Goal: Use online tool/utility: Utilize a website feature to perform a specific function

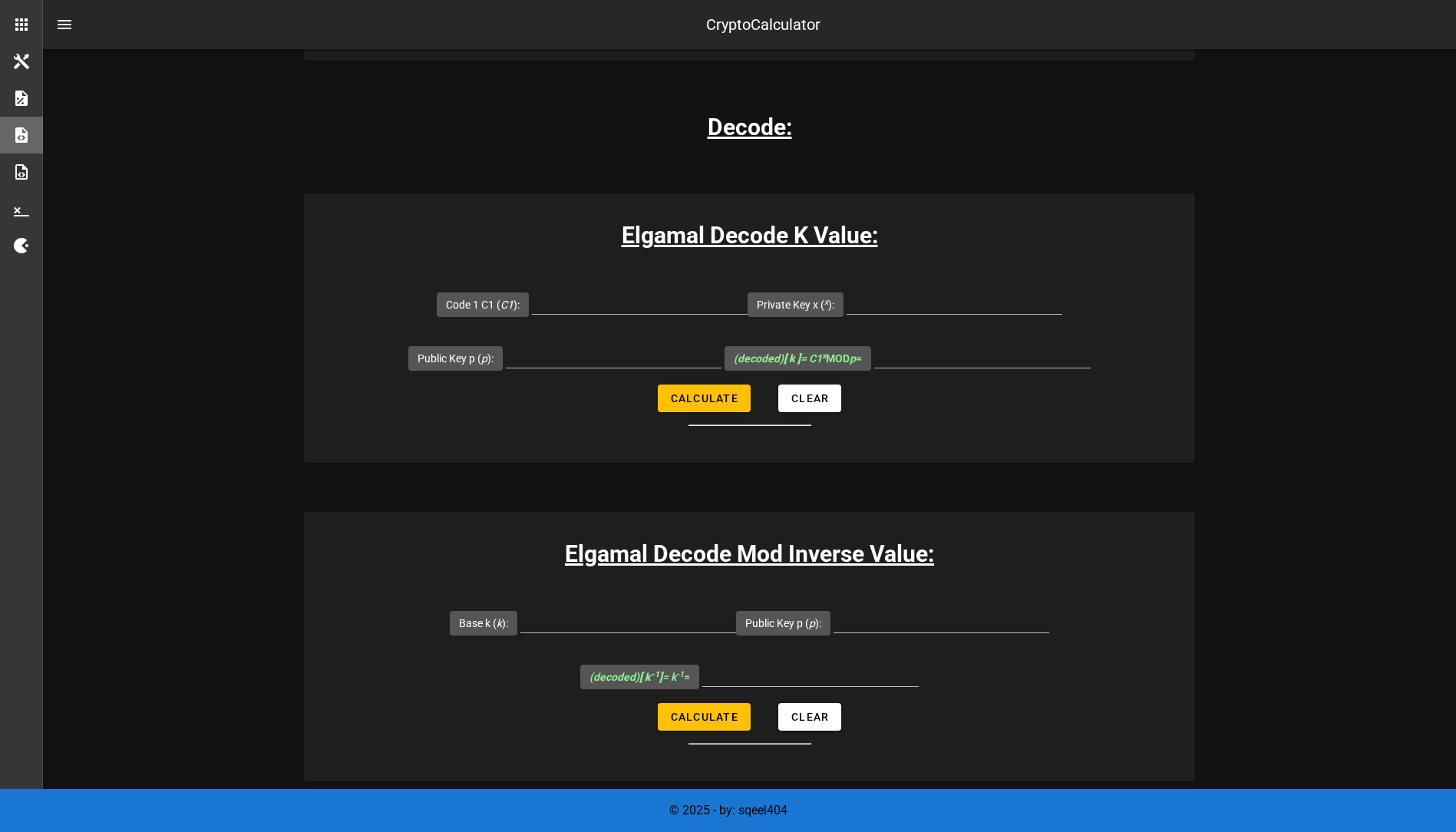
scroll to position [2072, 0]
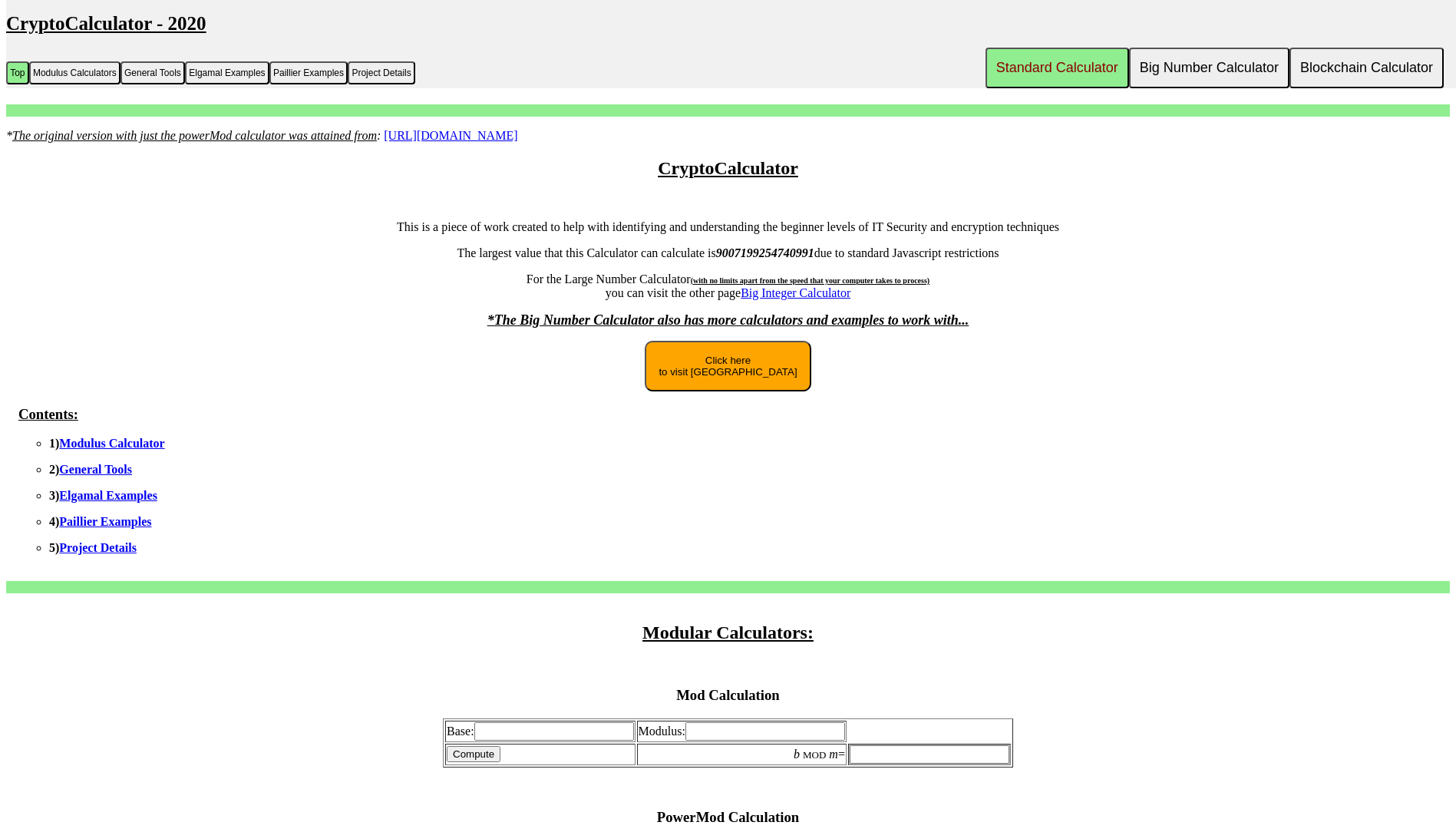
click at [723, 366] on button "Click here to visit New Site" at bounding box center [728, 366] width 166 height 51
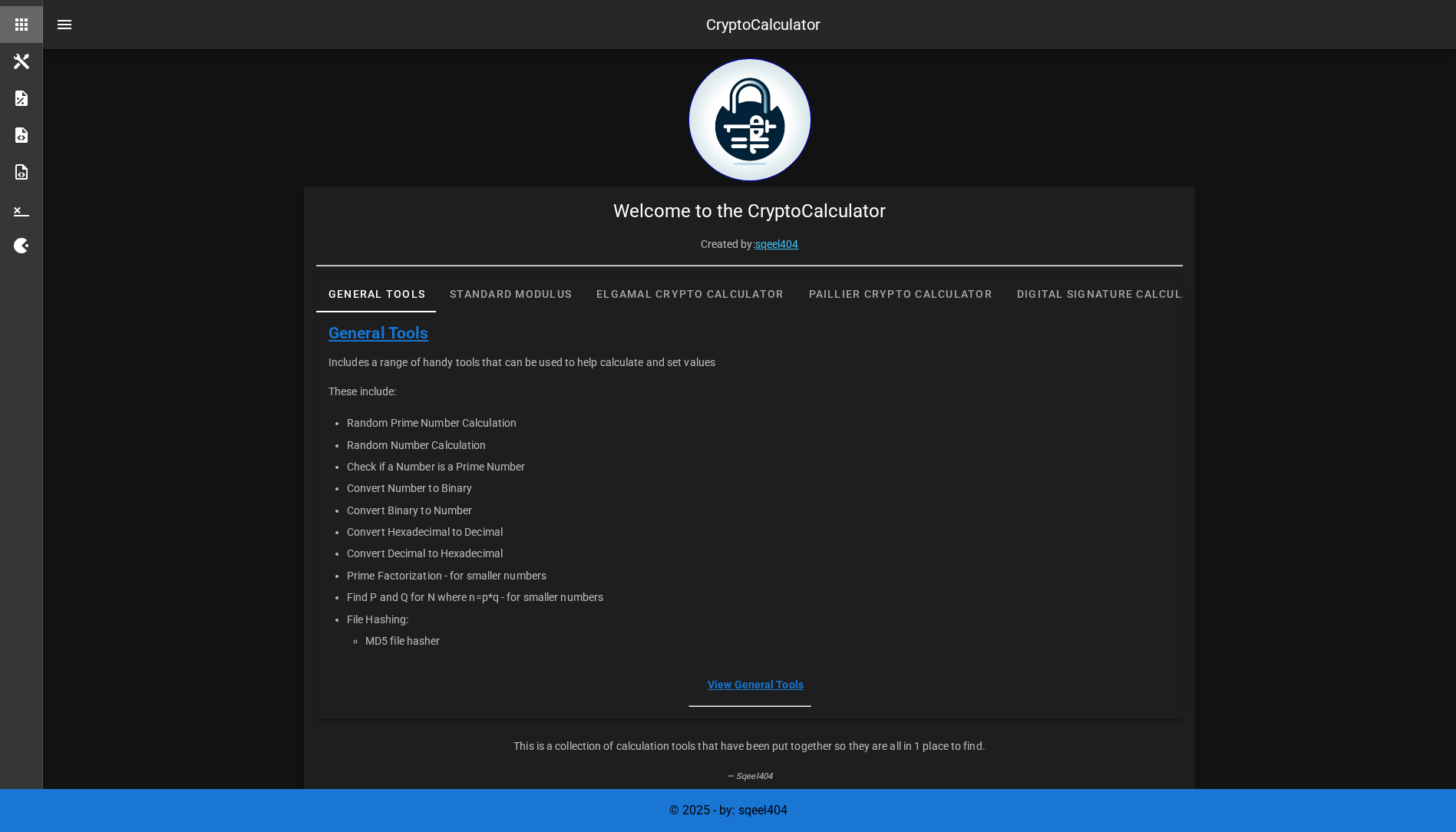
scroll to position [168, 0]
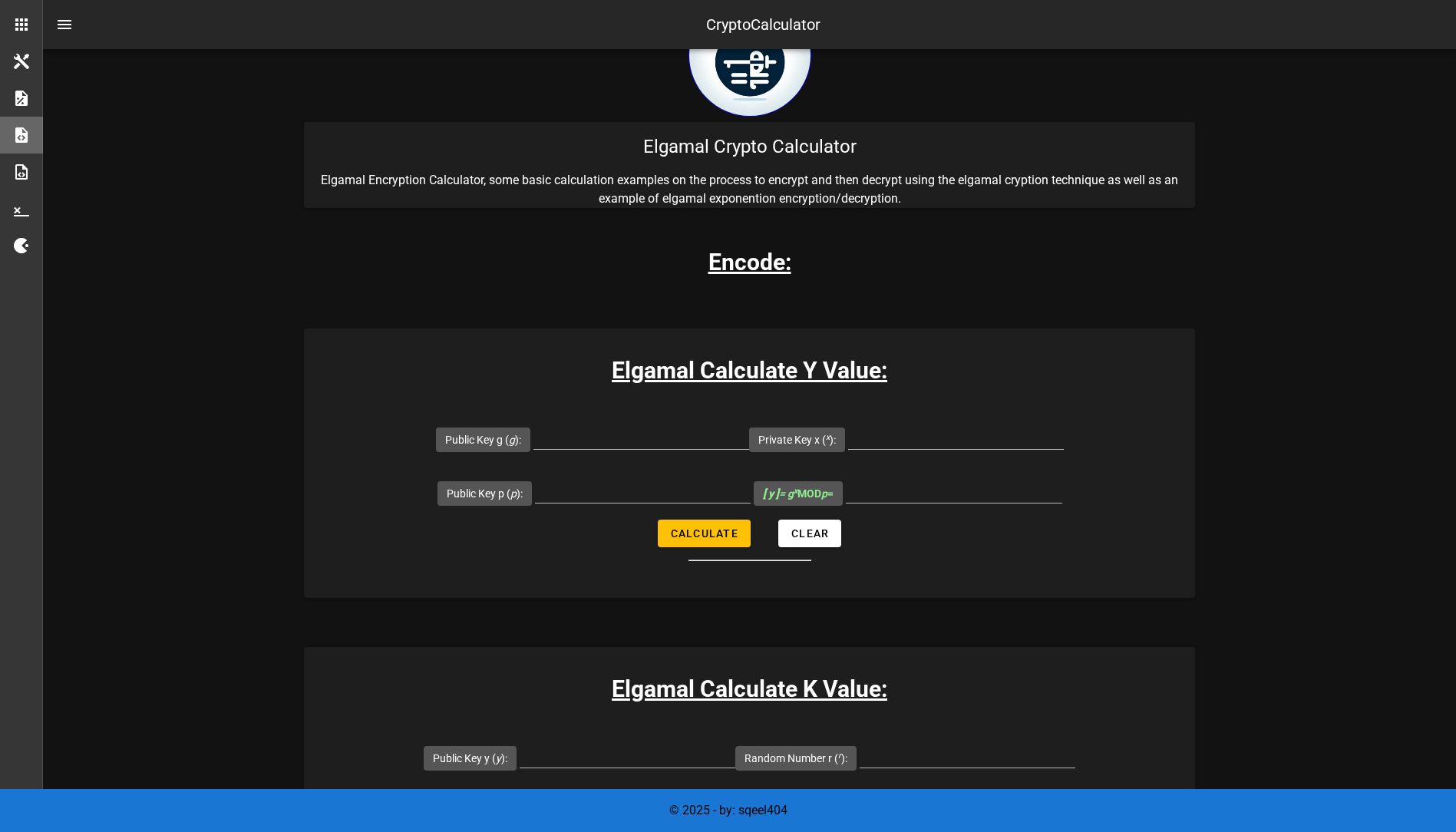
scroll to position [153, 0]
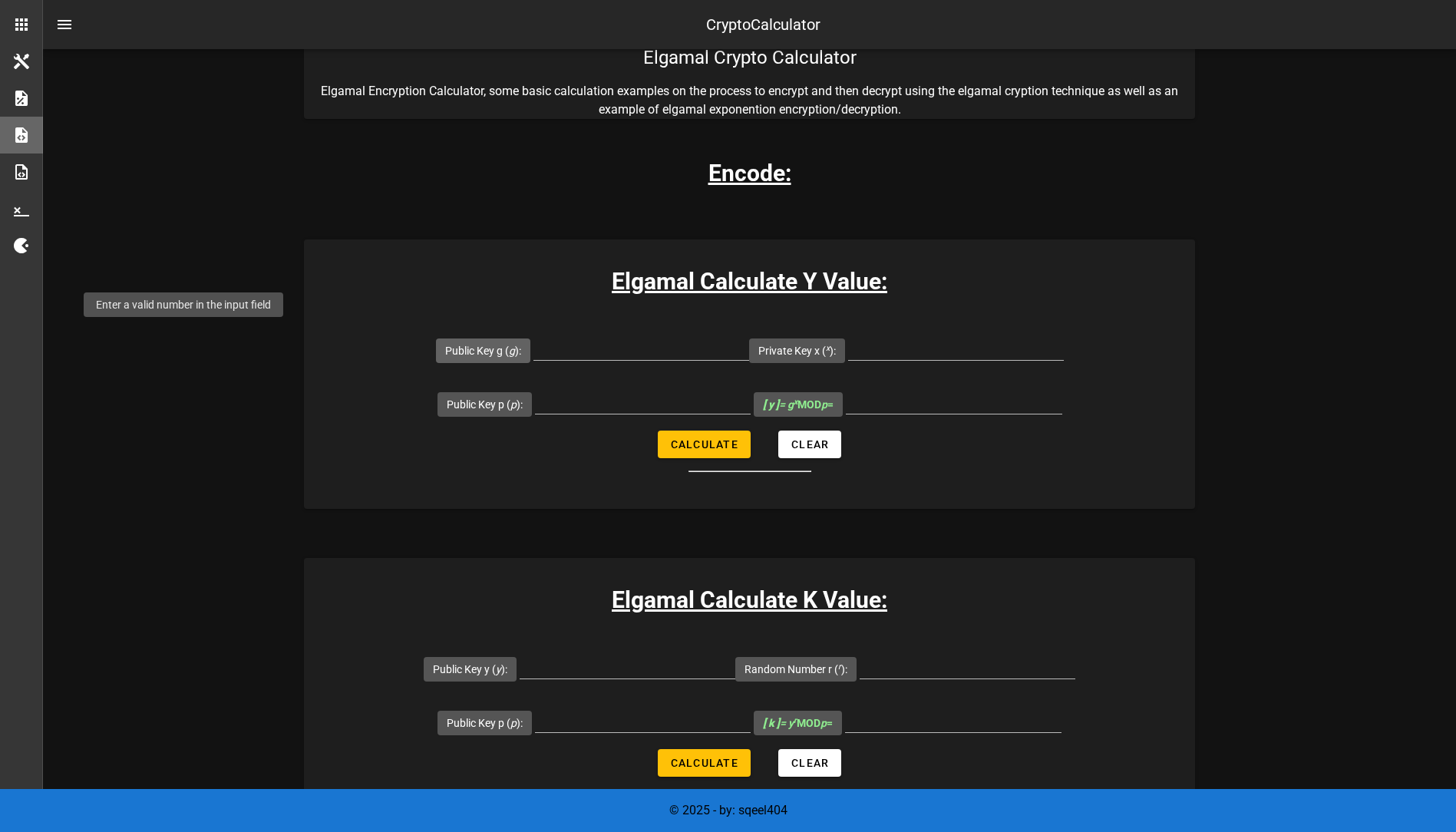
click at [445, 343] on label "Public Key g ( g ):" at bounding box center [483, 351] width 76 height 15
click at [534, 335] on input "Public Key g ( g ):" at bounding box center [642, 347] width 216 height 24
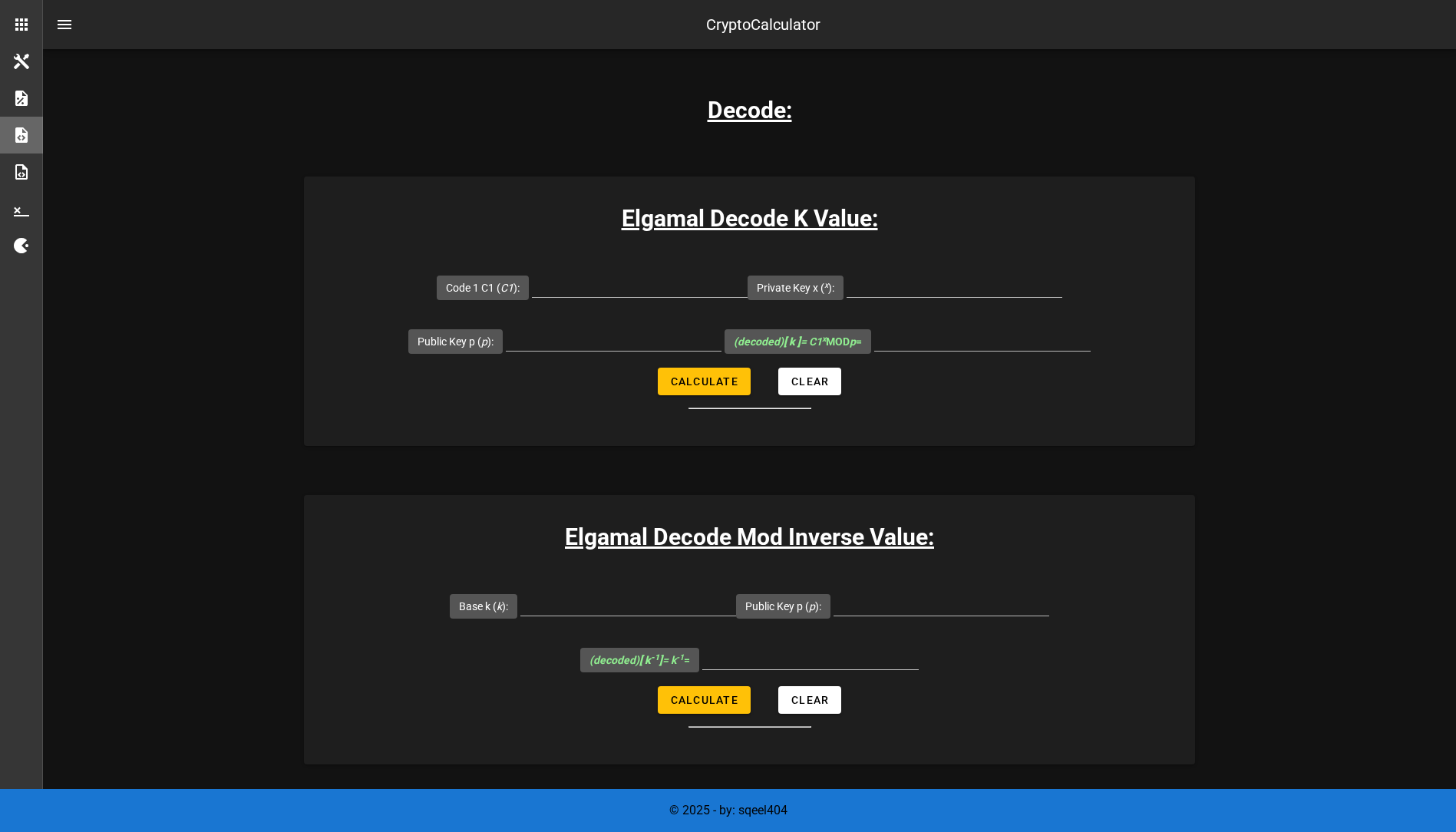
scroll to position [2072, 0]
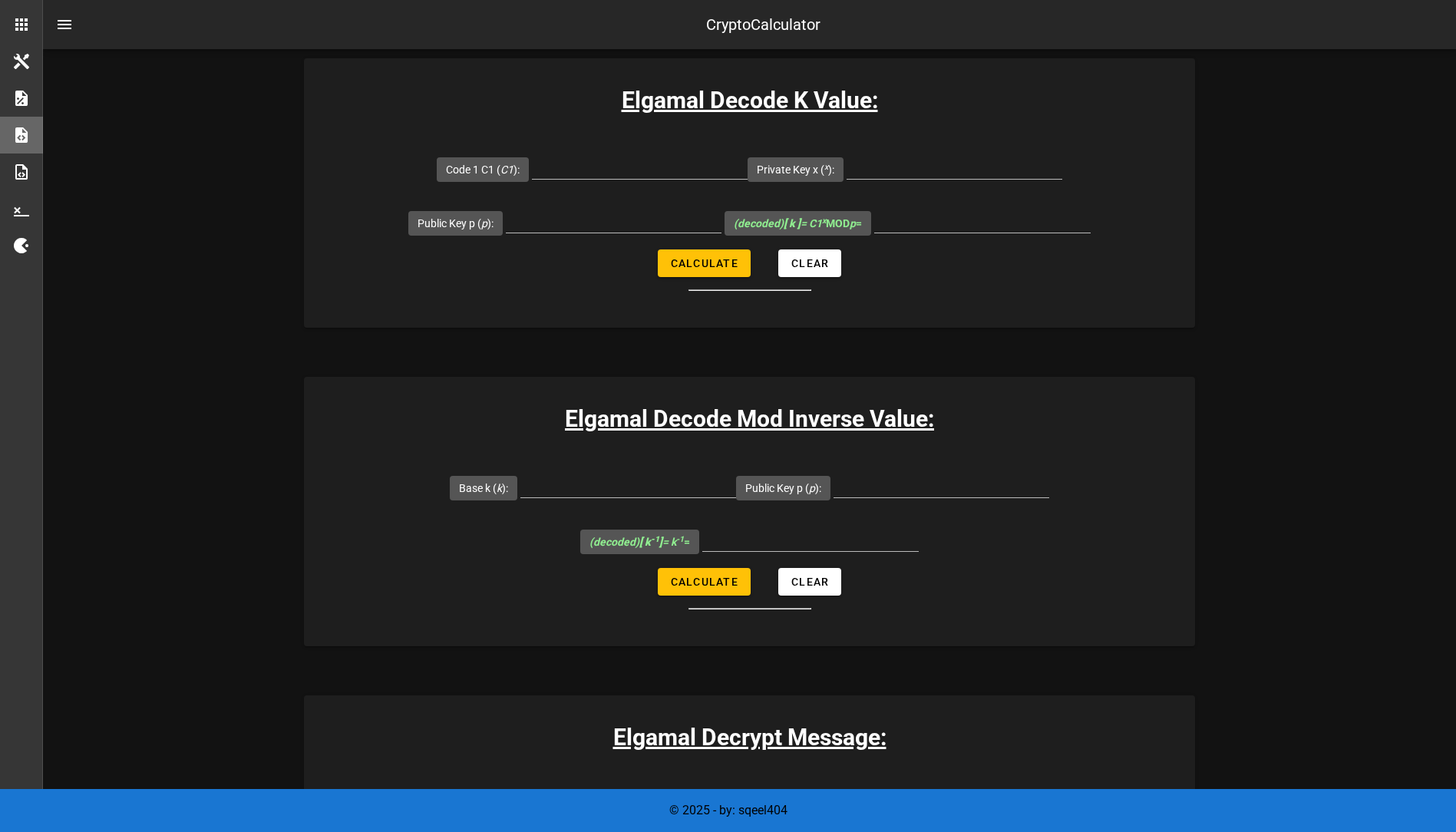
scroll to position [2150, 0]
click at [583, 791] on input "Mod Inverse K k -1 ( k -1 ):" at bounding box center [691, 802] width 216 height 24
type input "167"
click at [895, 791] on input "Code 2 C2 ( C2 ):" at bounding box center [1002, 802] width 216 height 24
type input "660"
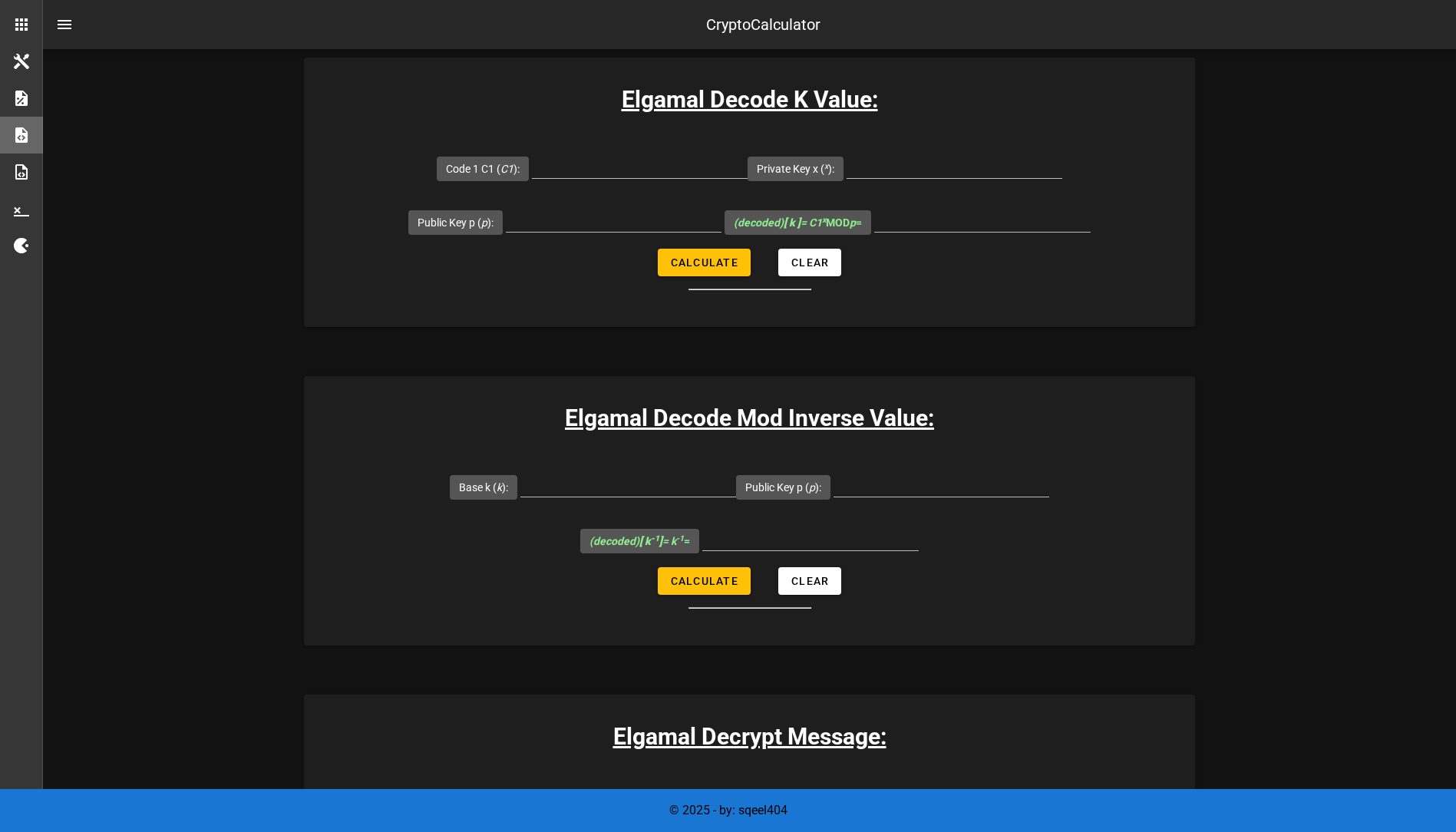
type input "2713"
type input "1700"
drag, startPoint x: 841, startPoint y: 406, endPoint x: 766, endPoint y: 405, distance: 75.0
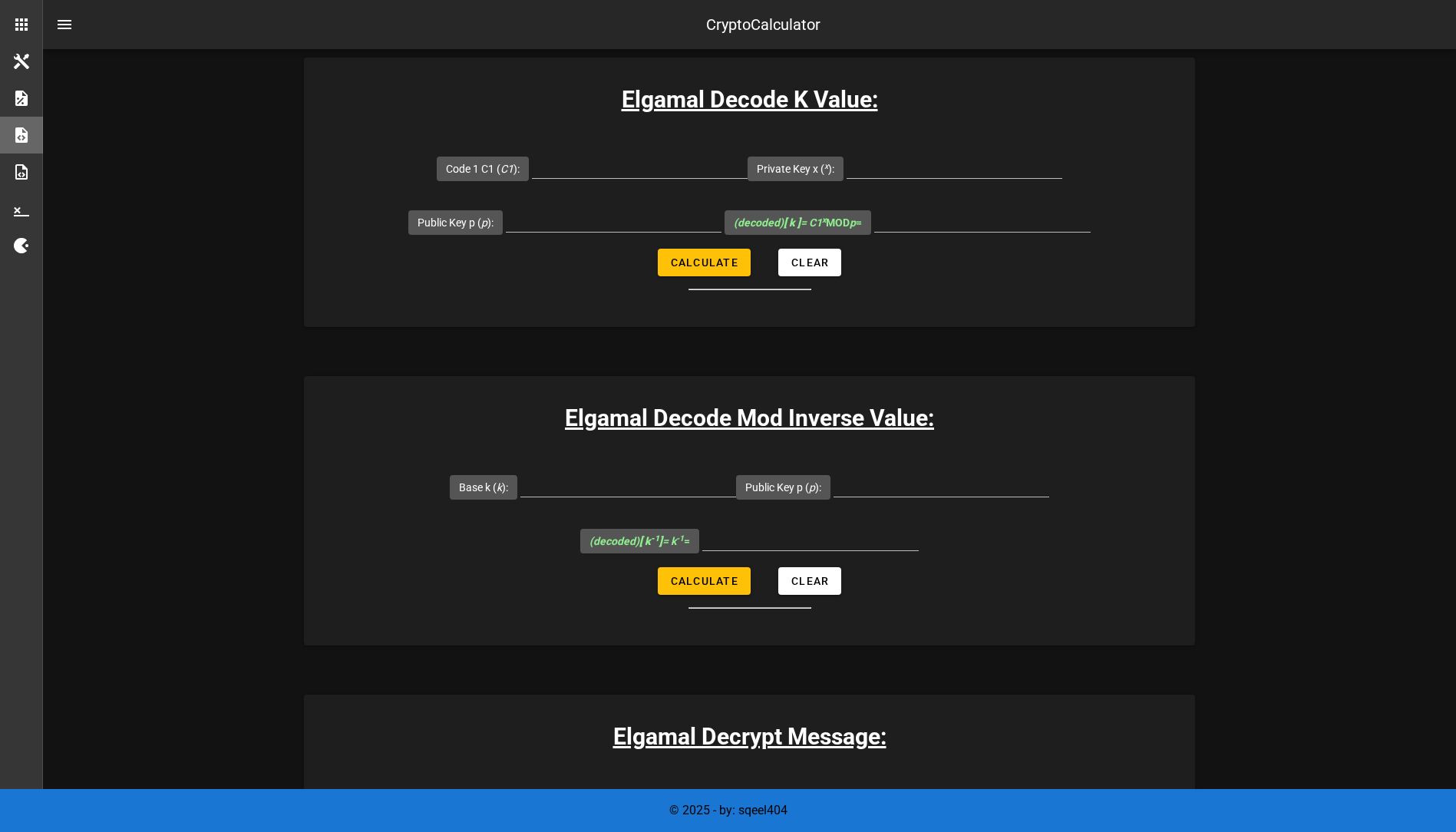
click at [895, 791] on input "660" at bounding box center [1002, 802] width 216 height 24
type input "1284"
type input "101"
drag, startPoint x: 852, startPoint y: 407, endPoint x: 647, endPoint y: 407, distance: 205.0
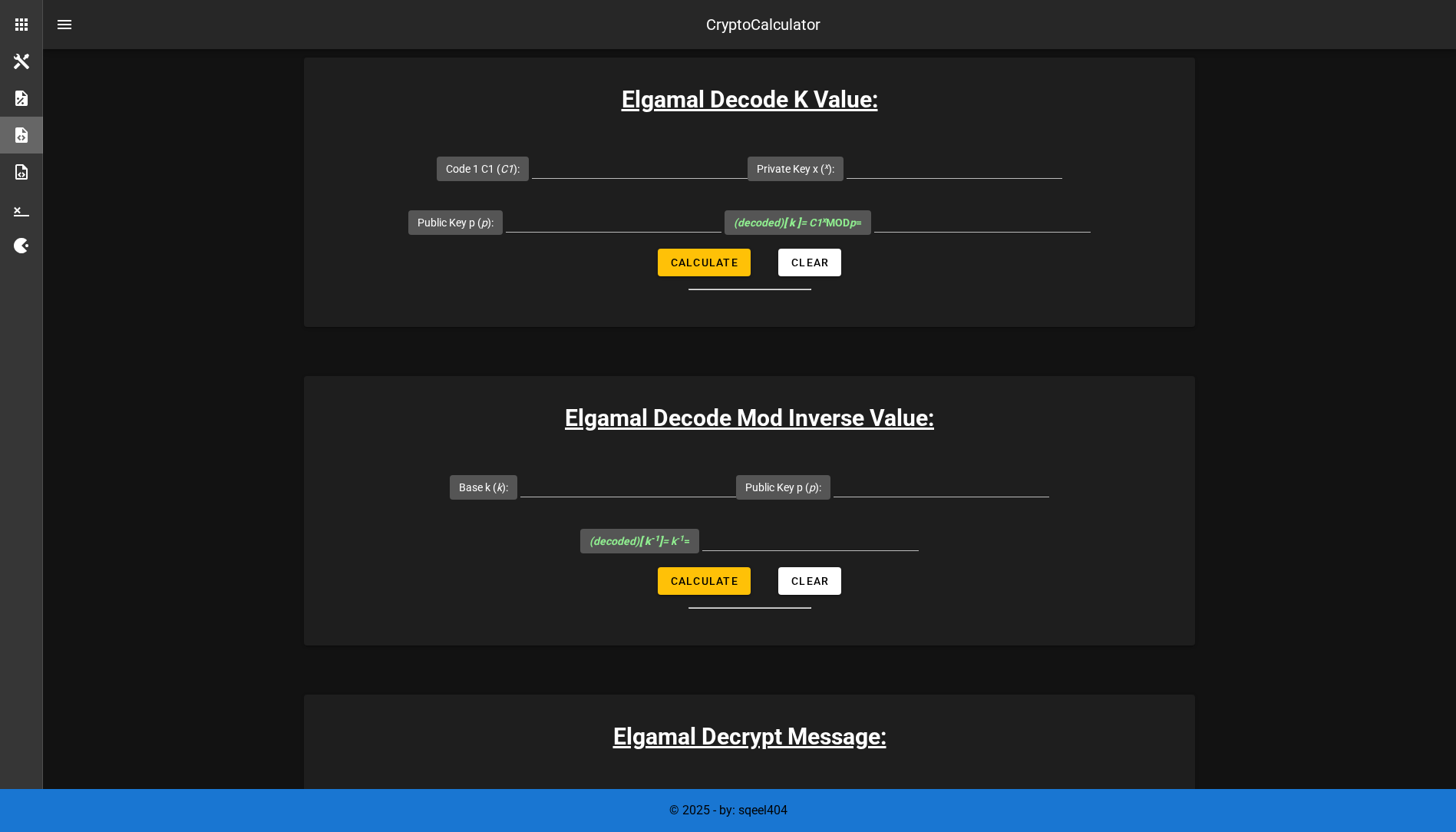
click at [799, 778] on div "Code 2 C2 ( C2 ): 1284" at bounding box center [954, 805] width 311 height 54
type input "1467"
type input "819"
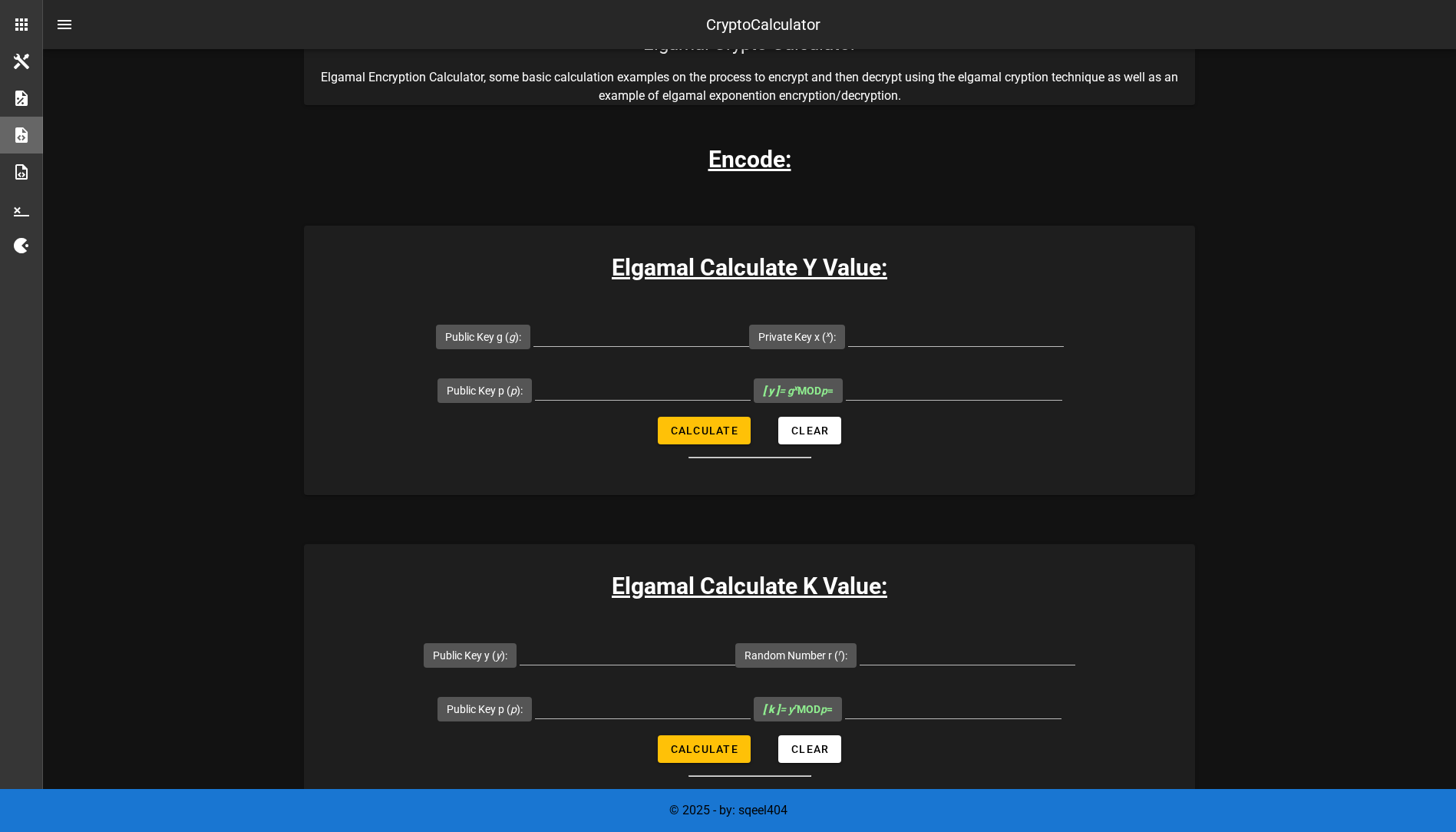
scroll to position [0, 0]
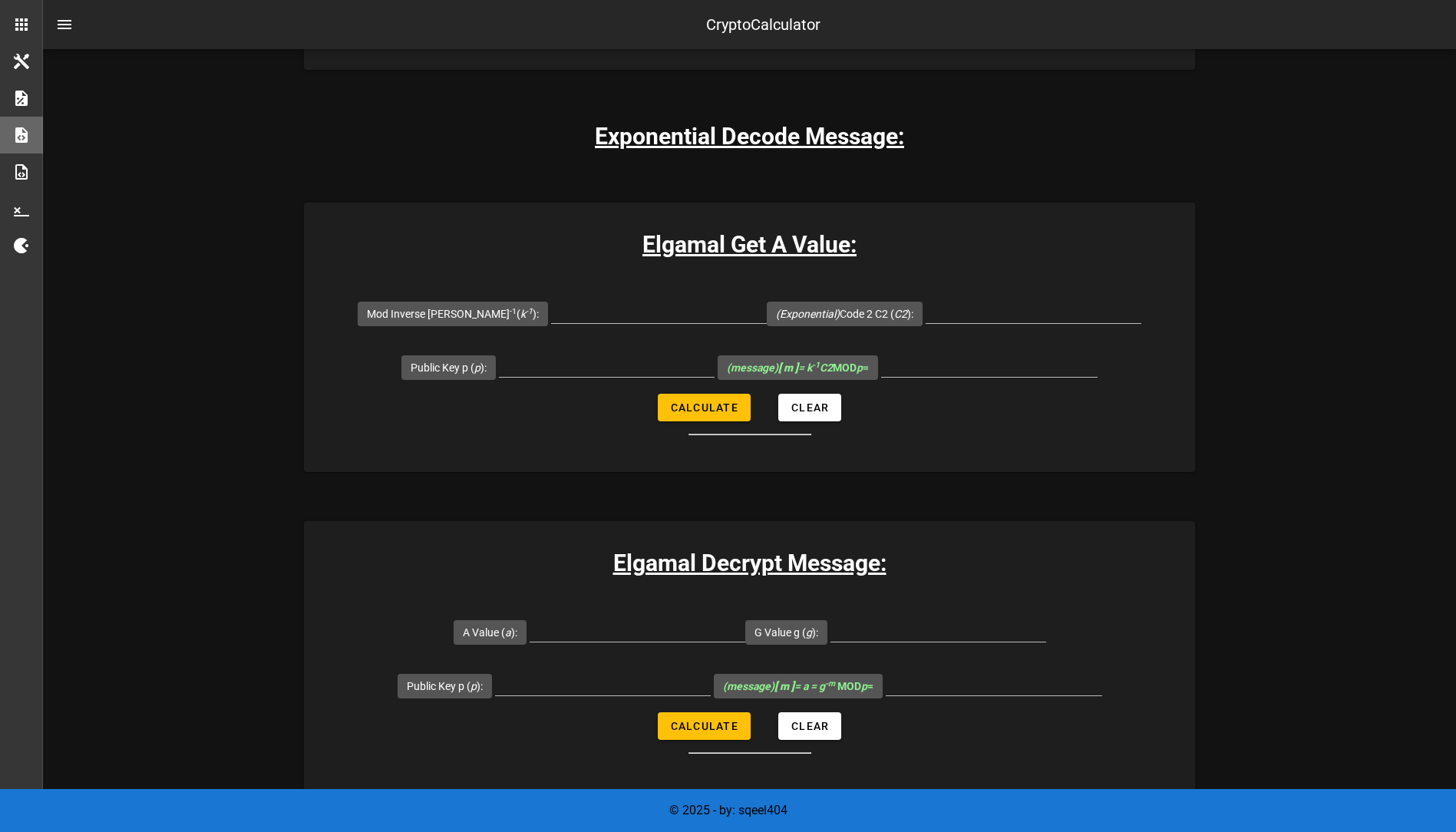
scroll to position [3167, 0]
